Goal: Transaction & Acquisition: Purchase product/service

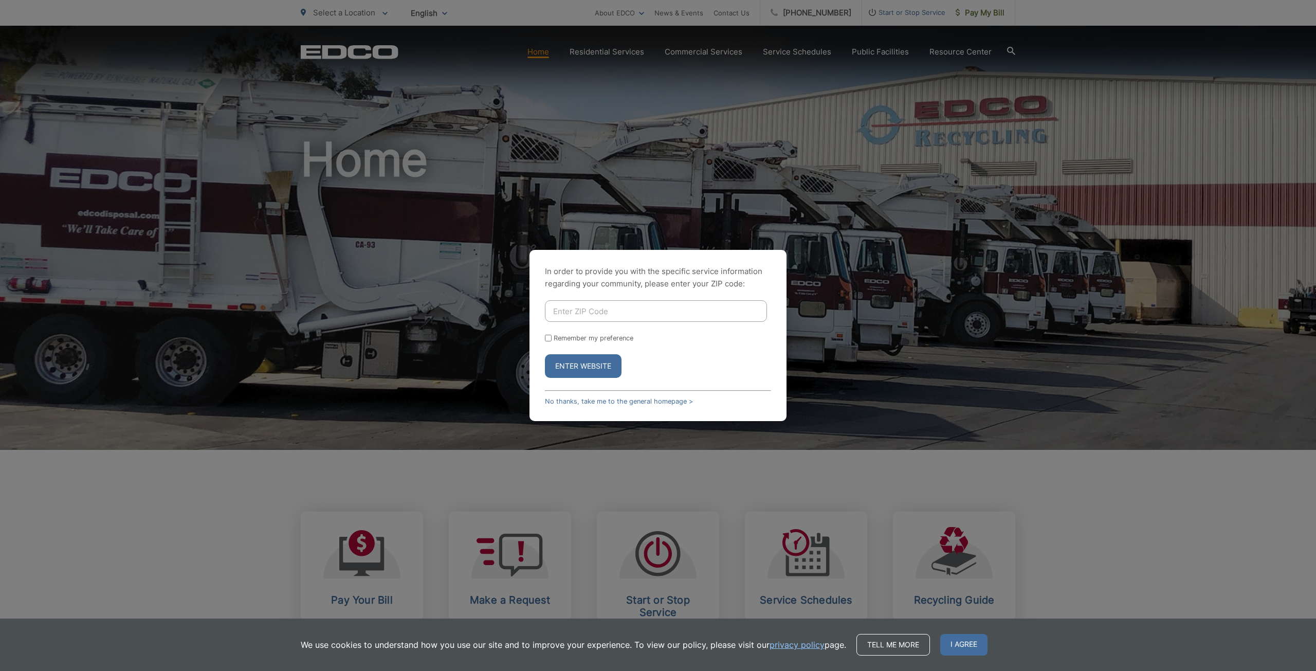
click at [570, 311] on input "Enter ZIP Code" at bounding box center [656, 311] width 222 height 22
type input "91935"
click at [577, 368] on button "Enter Website" at bounding box center [583, 366] width 77 height 24
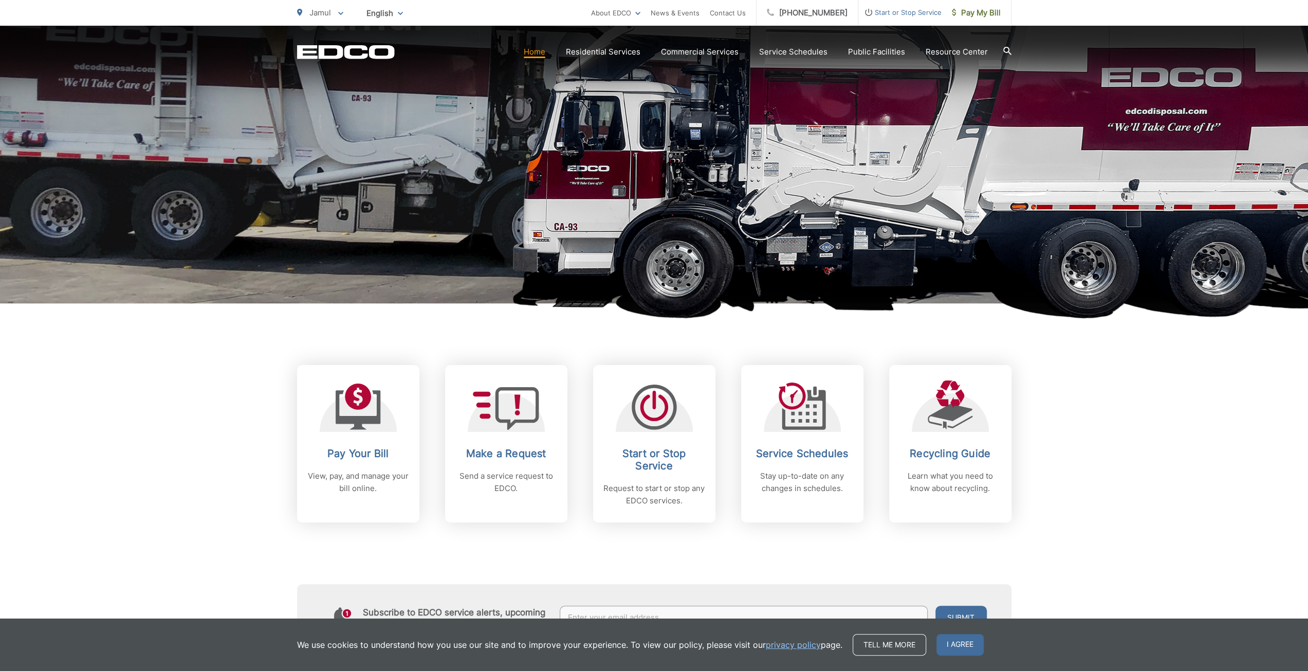
scroll to position [154, 0]
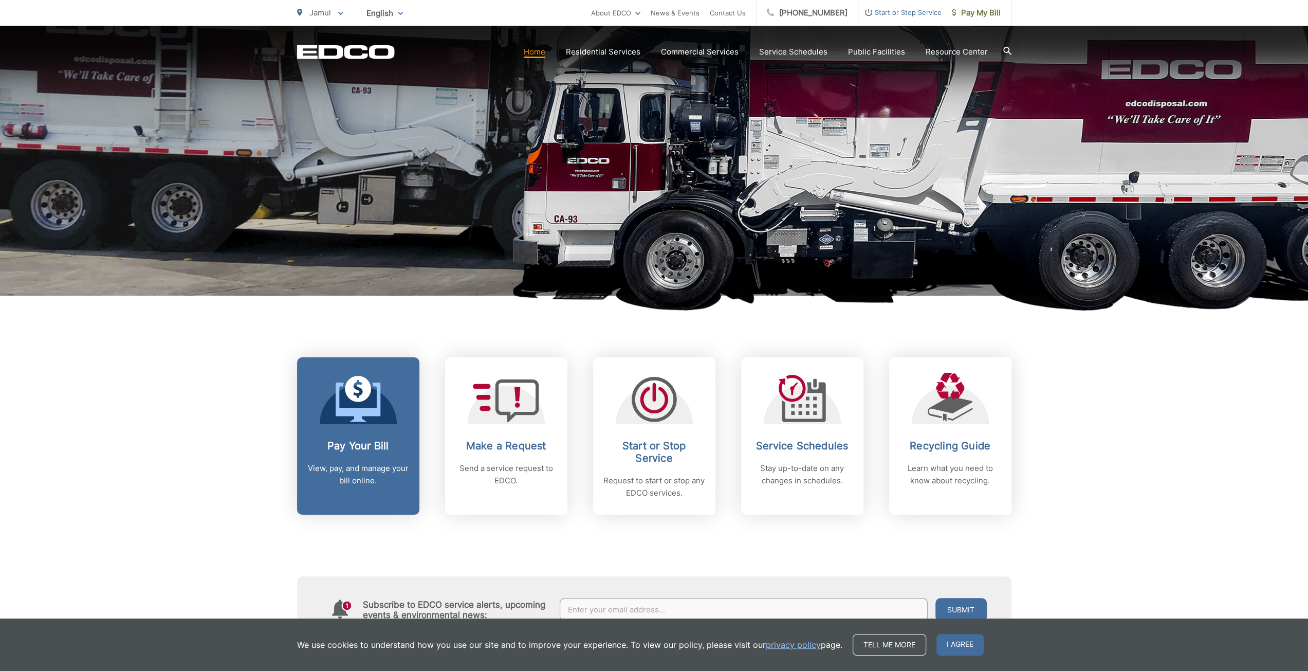
click at [358, 424] on span at bounding box center [358, 400] width 45 height 48
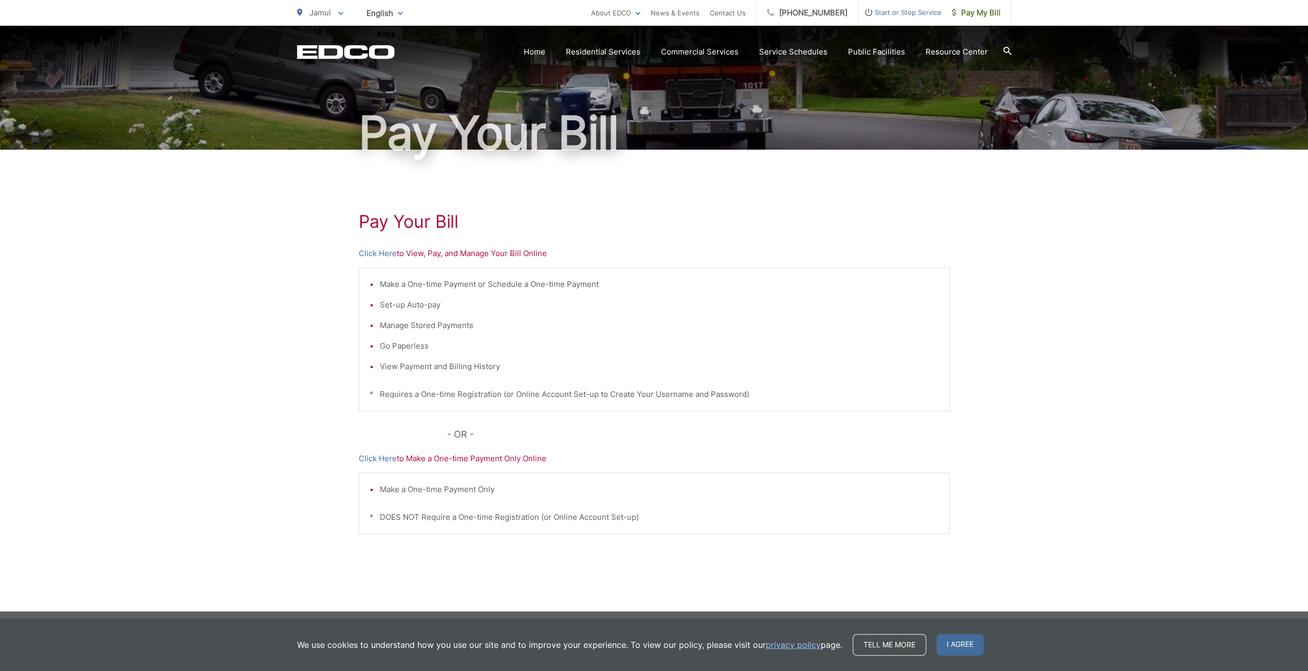
scroll to position [59, 0]
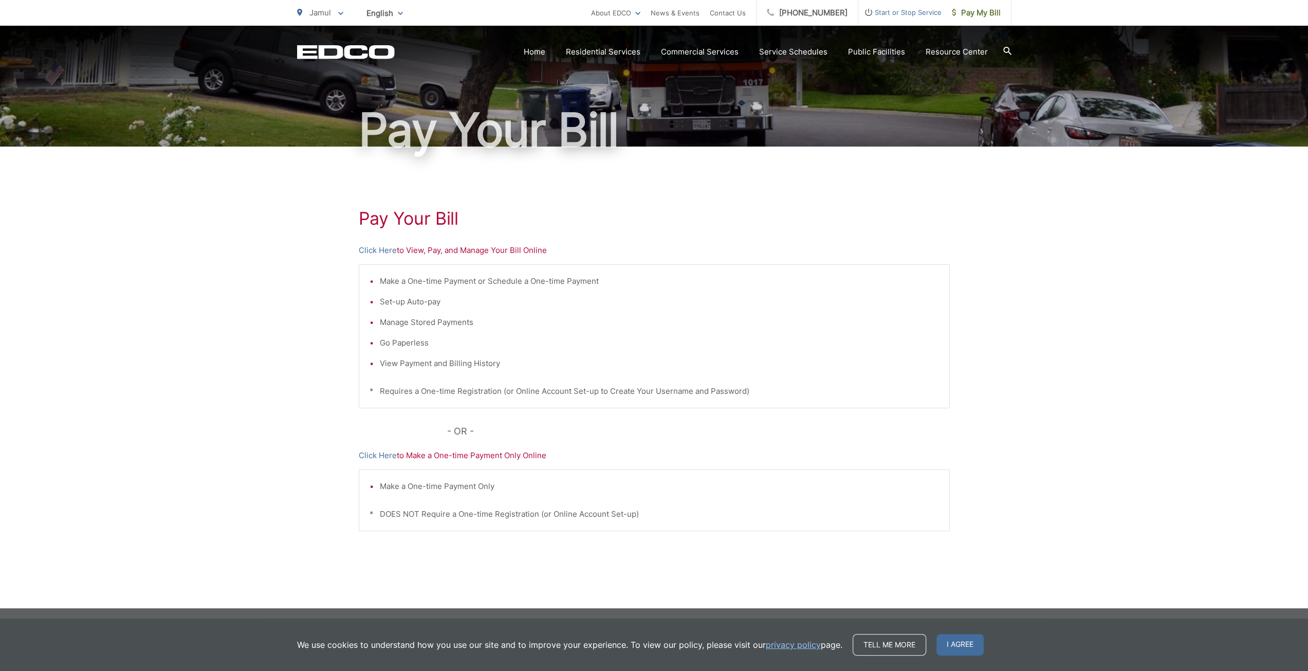
click at [485, 457] on p "Click Here to Make a One-time Payment Only Online" at bounding box center [654, 455] width 591 height 12
click at [384, 456] on link "Click Here" at bounding box center [378, 455] width 38 height 12
click at [376, 456] on link "Click Here" at bounding box center [378, 455] width 38 height 12
